Goal: Transaction & Acquisition: Purchase product/service

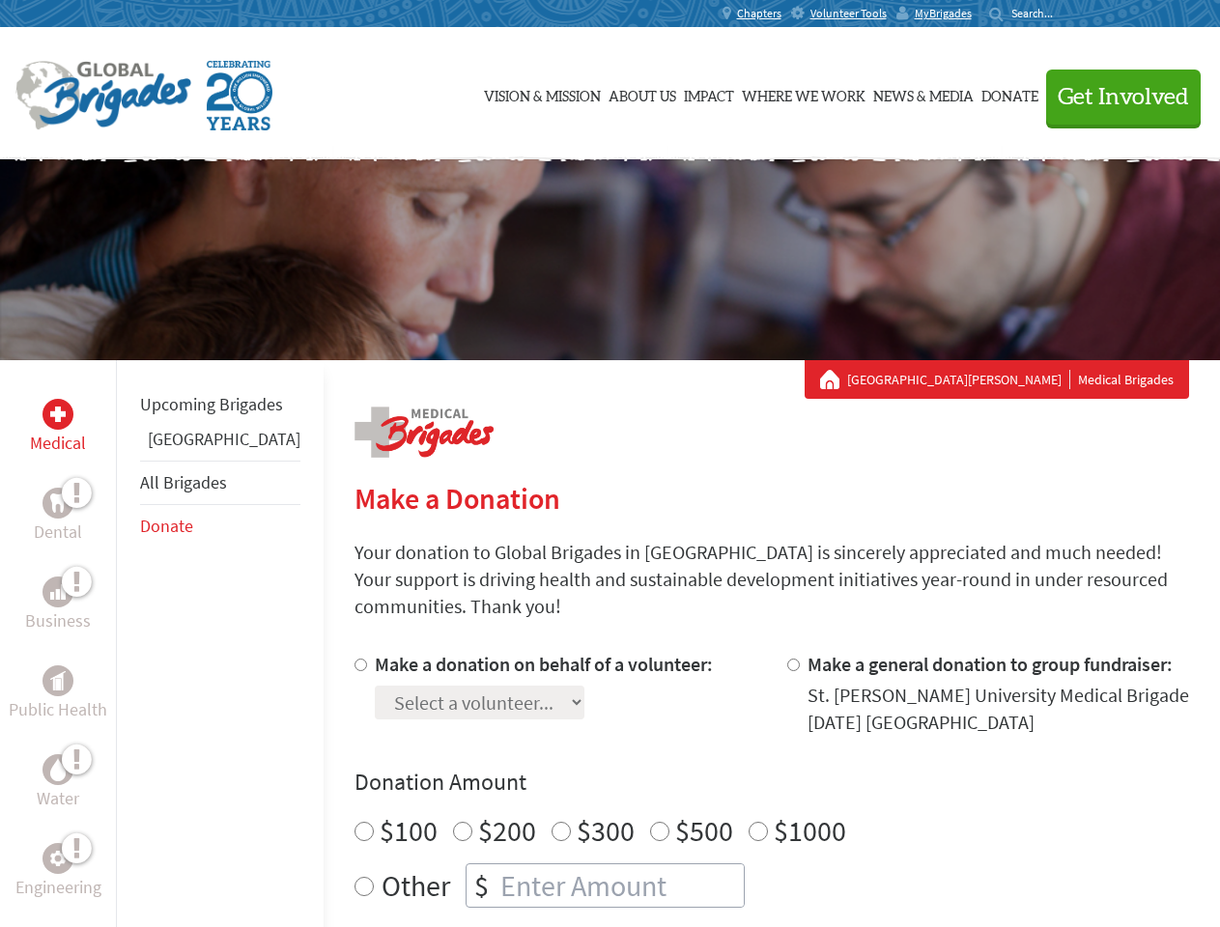
click at [1067, 14] on div "Search for:" at bounding box center [1027, 13] width 77 height 15
click at [1115, 97] on span "Get Involved" at bounding box center [1123, 97] width 131 height 23
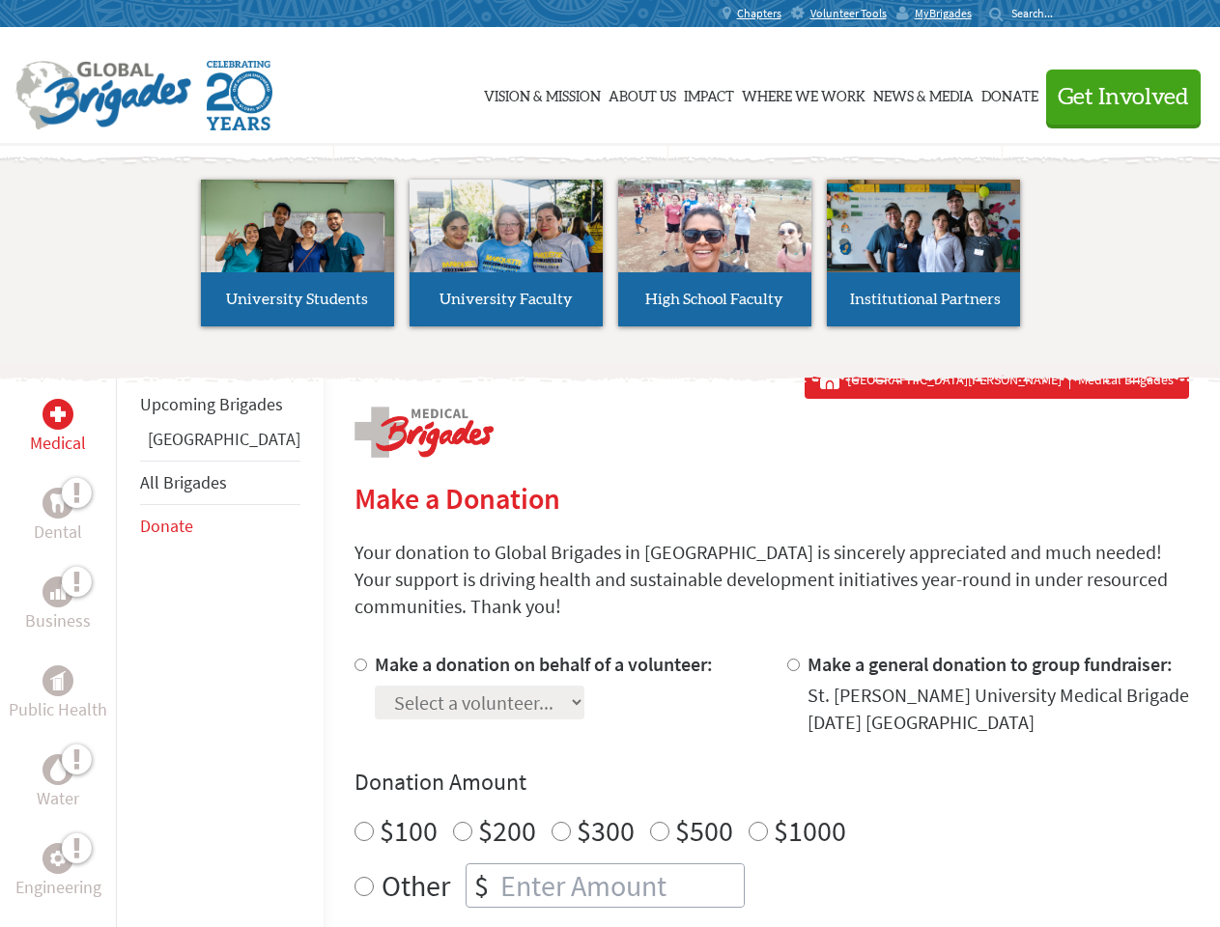
click at [611, 260] on li "High School Faculty" at bounding box center [715, 253] width 209 height 178
click at [128, 643] on div "Upcoming Brigades Greece All Brigades Donate" at bounding box center [220, 823] width 208 height 927
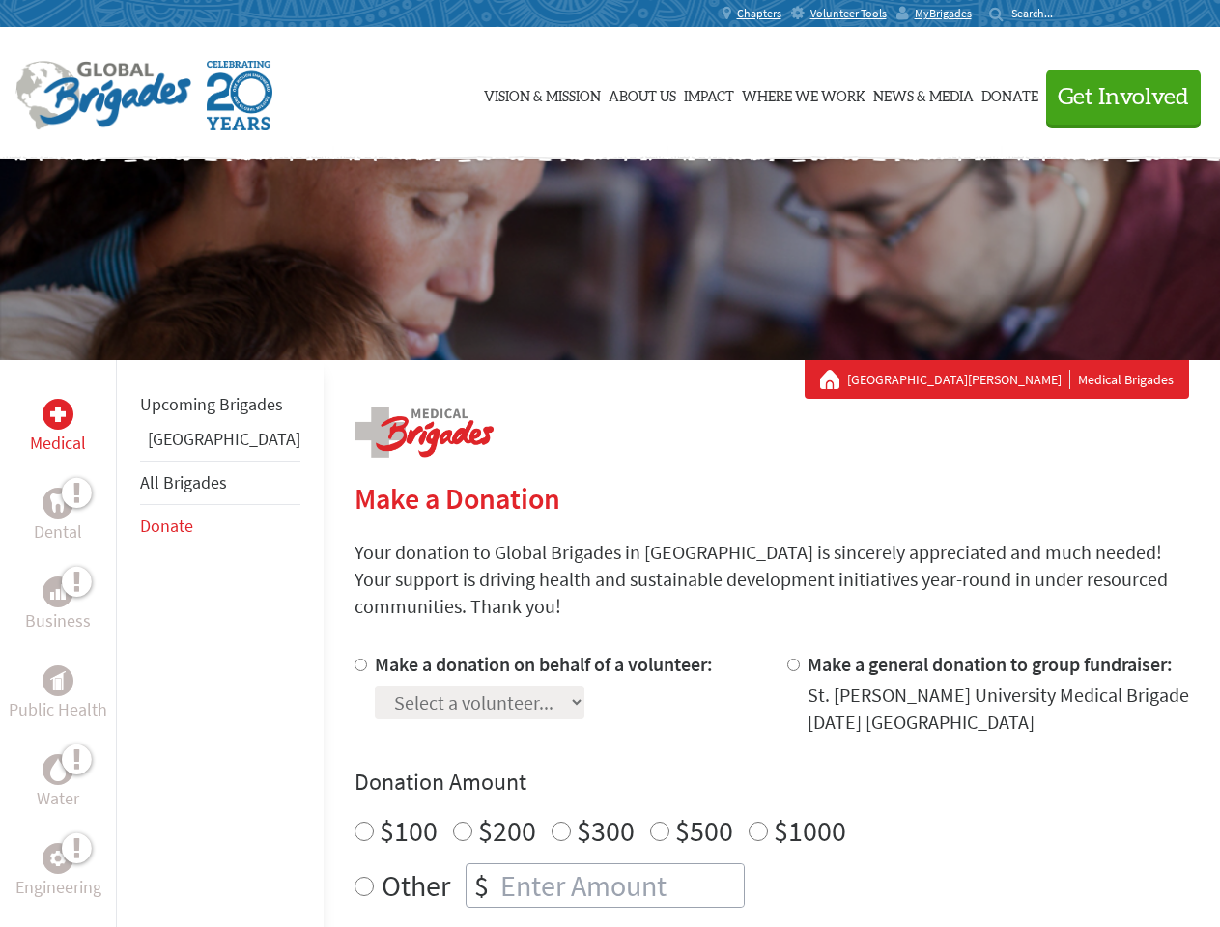
click at [738, 776] on div "Donation Amount $100 $200 $300 $500 $1000 Other $" at bounding box center [772, 837] width 835 height 141
click at [355, 659] on input "Make a donation on behalf of a volunteer:" at bounding box center [361, 665] width 13 height 13
radio input "true"
click at [787, 659] on input "Make a general donation to group fundraiser:" at bounding box center [793, 665] width 13 height 13
radio input "true"
